Goal: Task Accomplishment & Management: Manage account settings

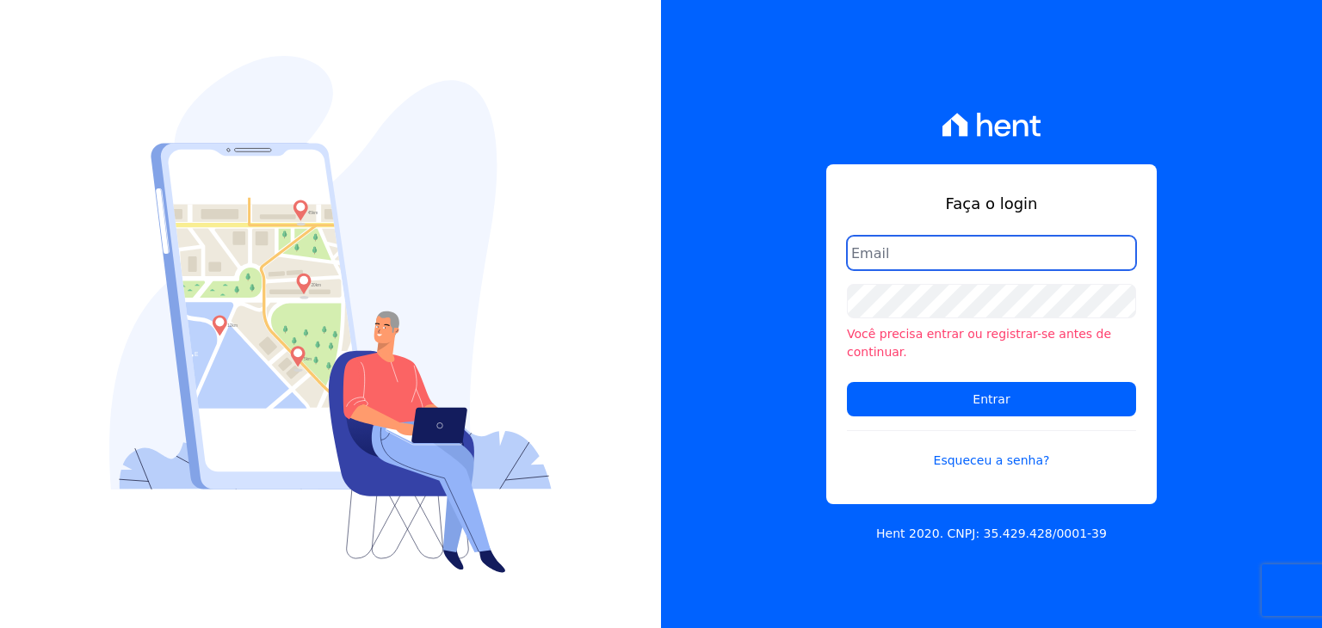
type input "[EMAIL_ADDRESS][DOMAIN_NAME]"
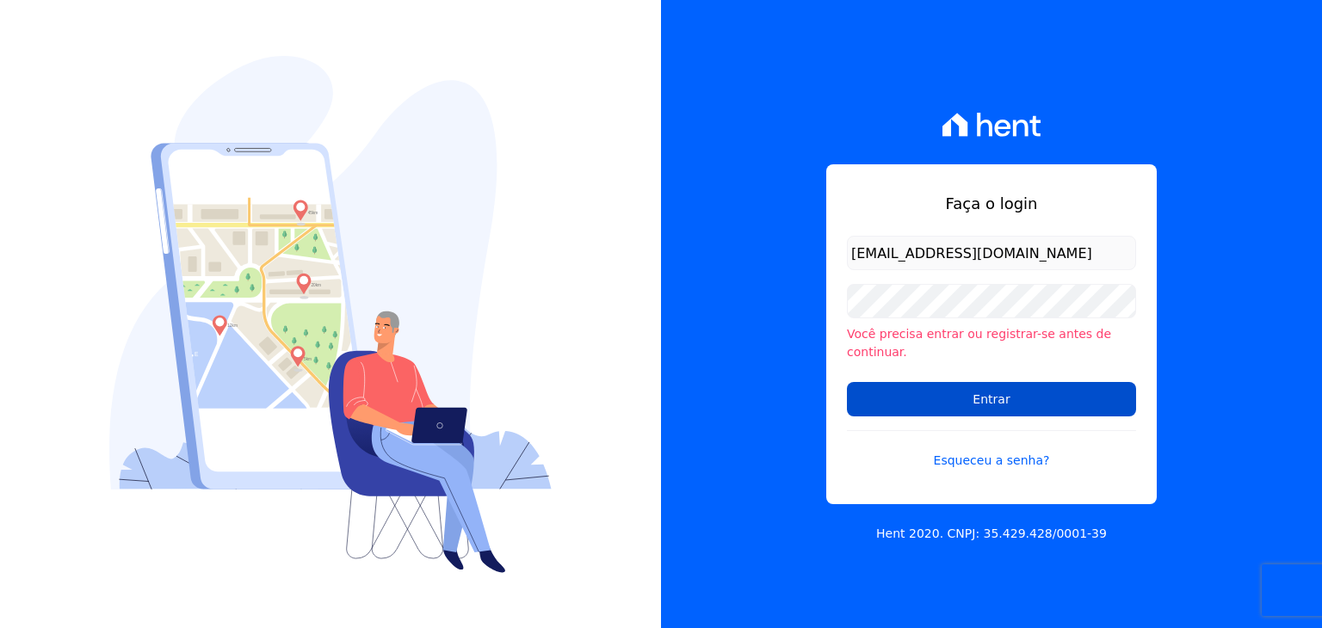
click at [1001, 382] on input "Entrar" at bounding box center [991, 399] width 289 height 34
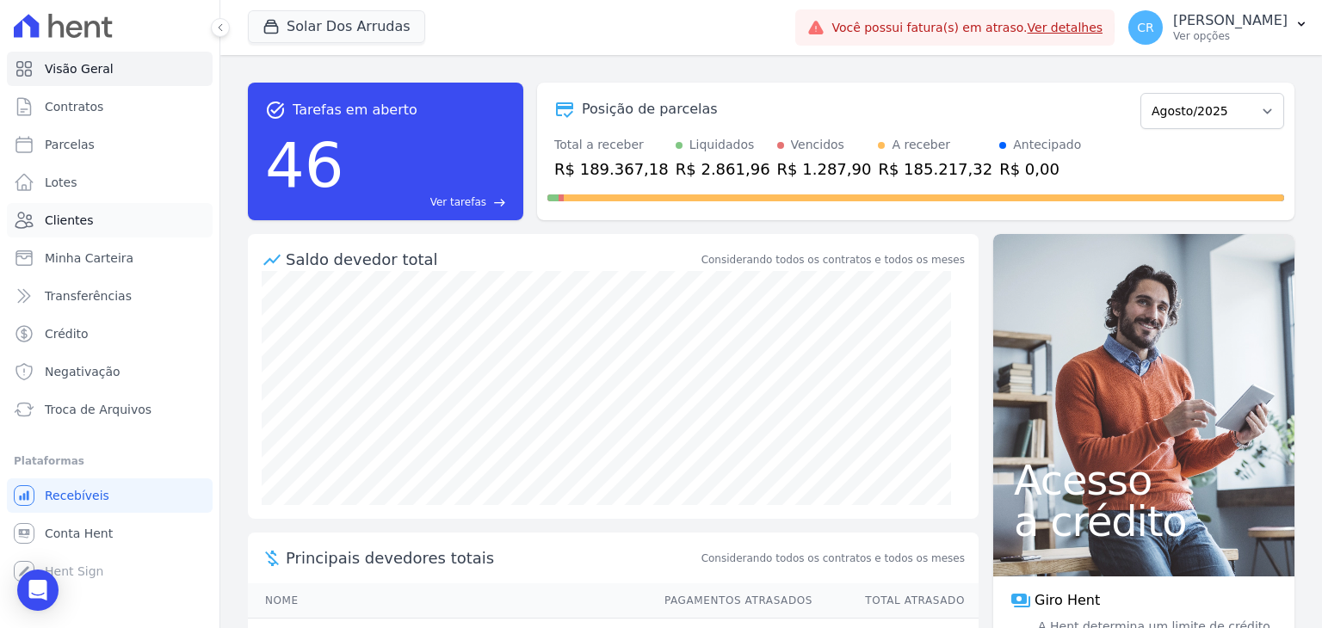
click at [71, 231] on link "Clientes" at bounding box center [110, 220] width 206 height 34
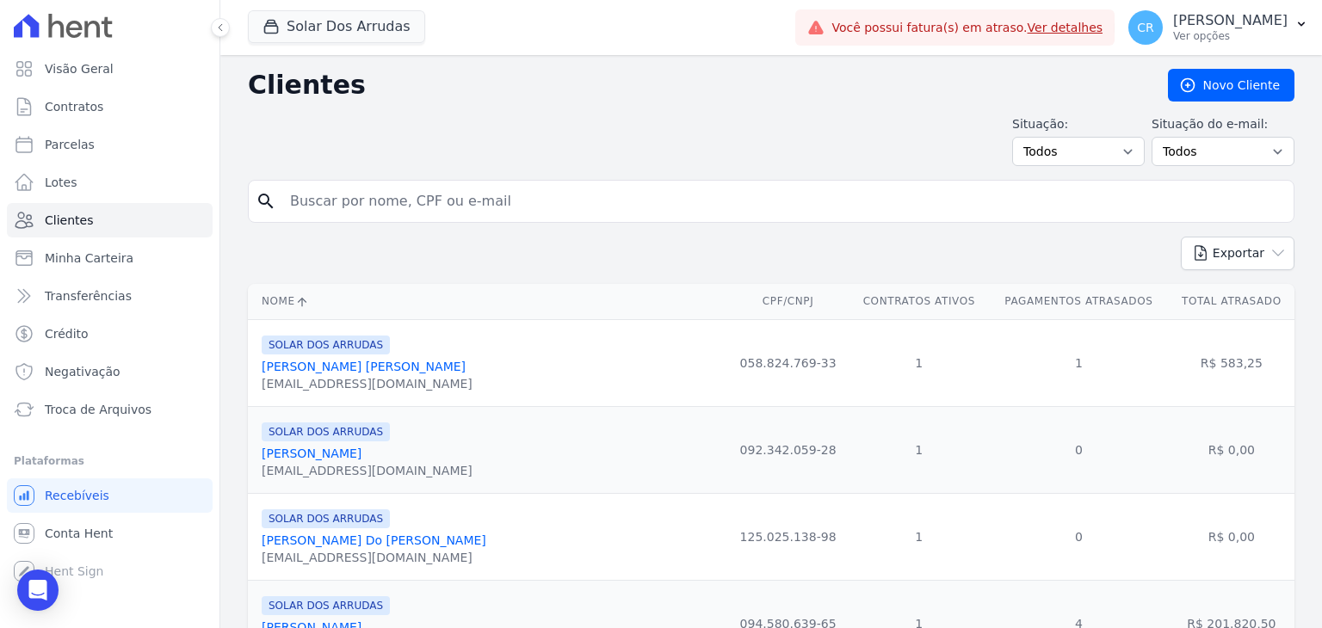
click at [330, 201] on input "search" at bounding box center [783, 201] width 1007 height 34
click at [74, 530] on span "Conta Hent" at bounding box center [79, 533] width 68 height 17
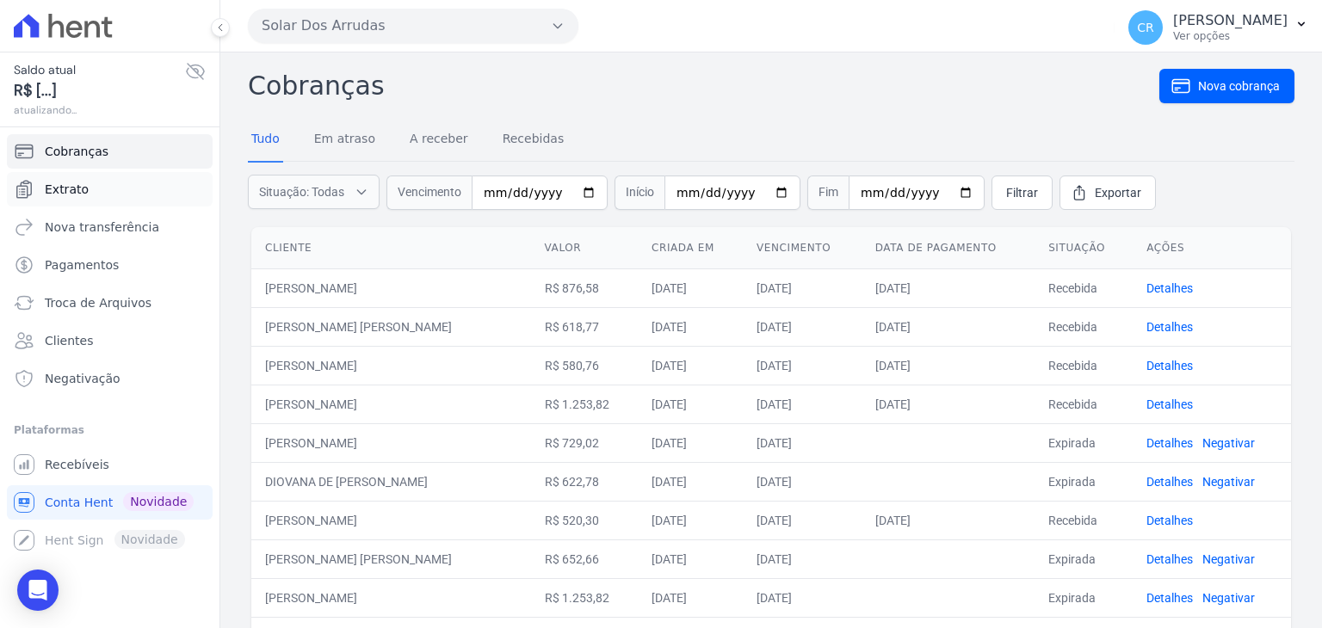
click at [79, 192] on span "Extrato" at bounding box center [67, 189] width 44 height 17
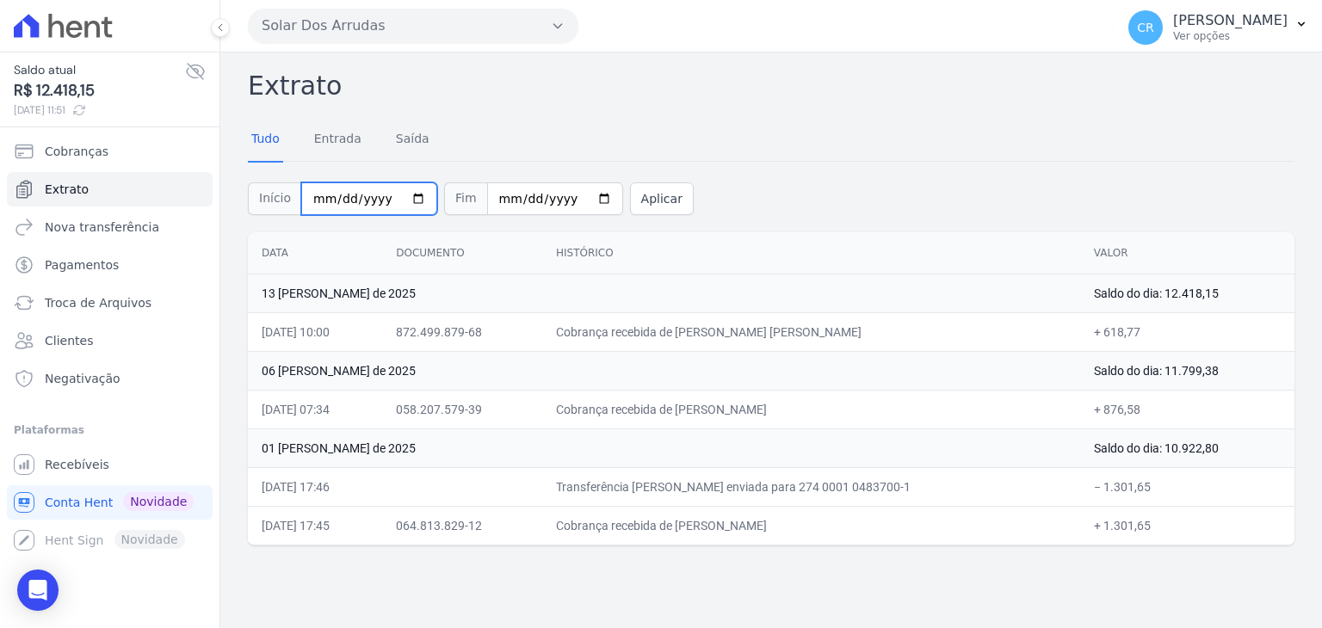
click at [334, 202] on input "2025-08-01" at bounding box center [369, 198] width 136 height 33
type input "2025-07-01"
click at [487, 195] on input "2025-08-14" at bounding box center [555, 198] width 136 height 33
type input "2025-08-01"
type input "2025-07-01"
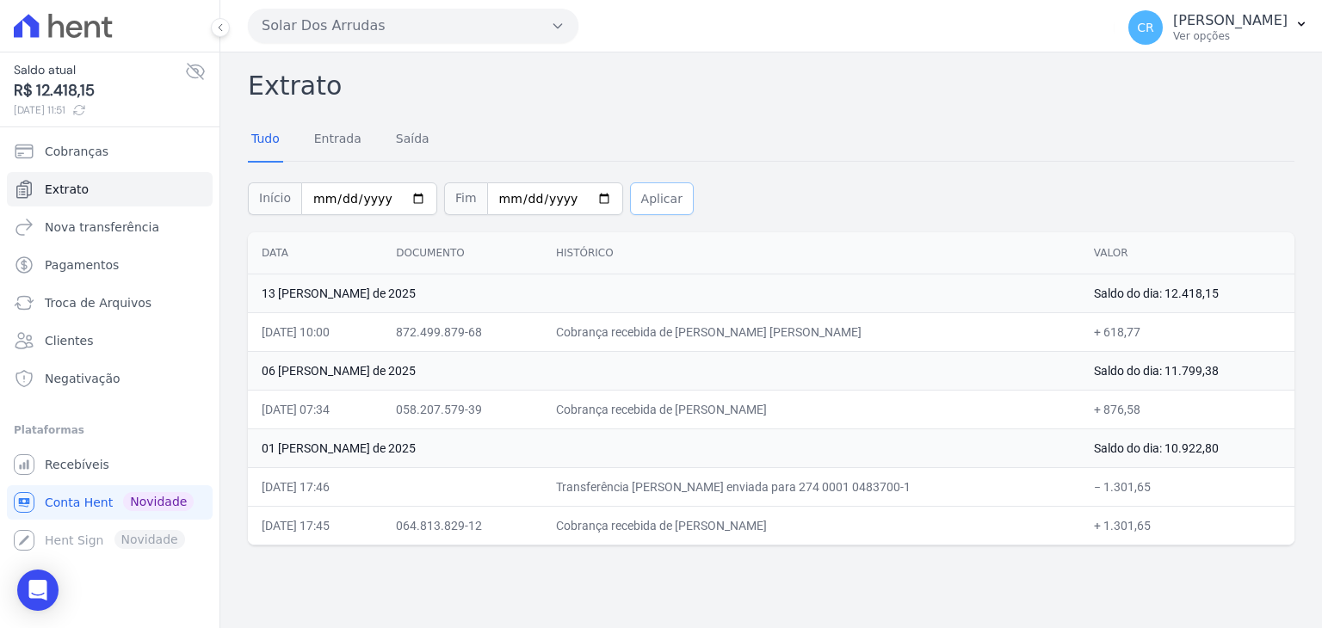
click at [644, 204] on button "Aplicar" at bounding box center [662, 198] width 64 height 33
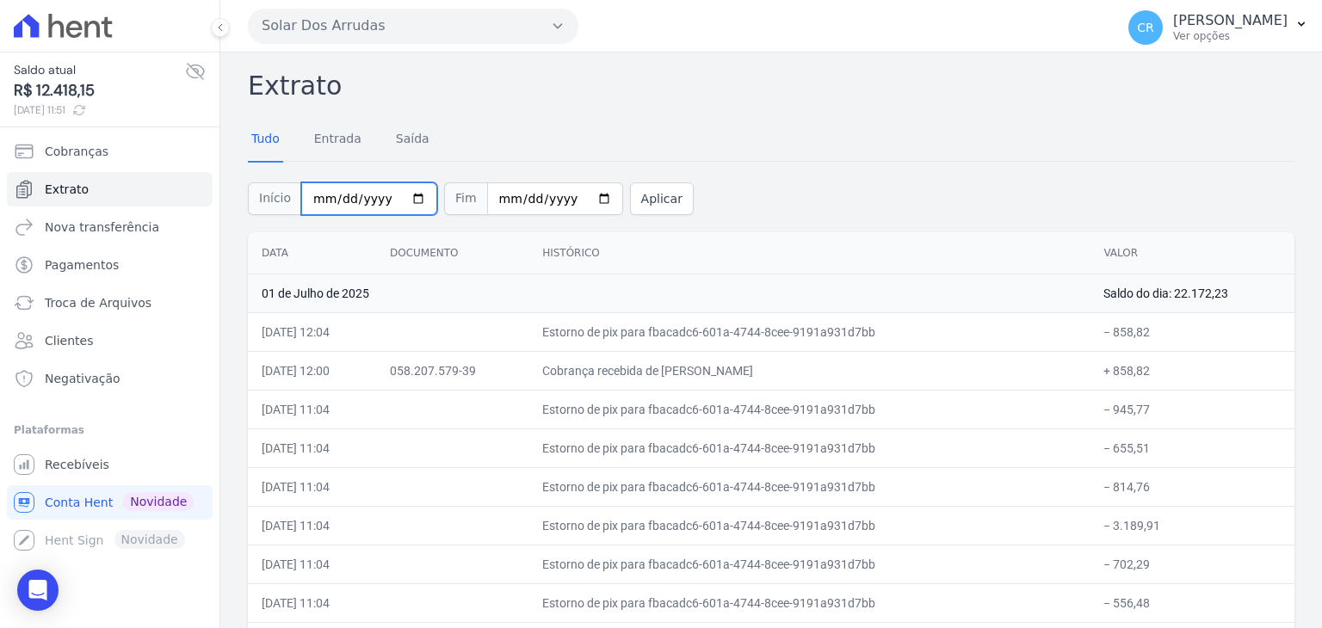
click at [317, 202] on input "[DATE]" at bounding box center [369, 198] width 136 height 33
type input "2025-07-30"
click at [487, 201] on input "[DATE]" at bounding box center [555, 198] width 136 height 33
type input "2025-07-30"
click at [647, 196] on button "Aplicar" at bounding box center [662, 198] width 64 height 33
